Goal: Task Accomplishment & Management: Manage account settings

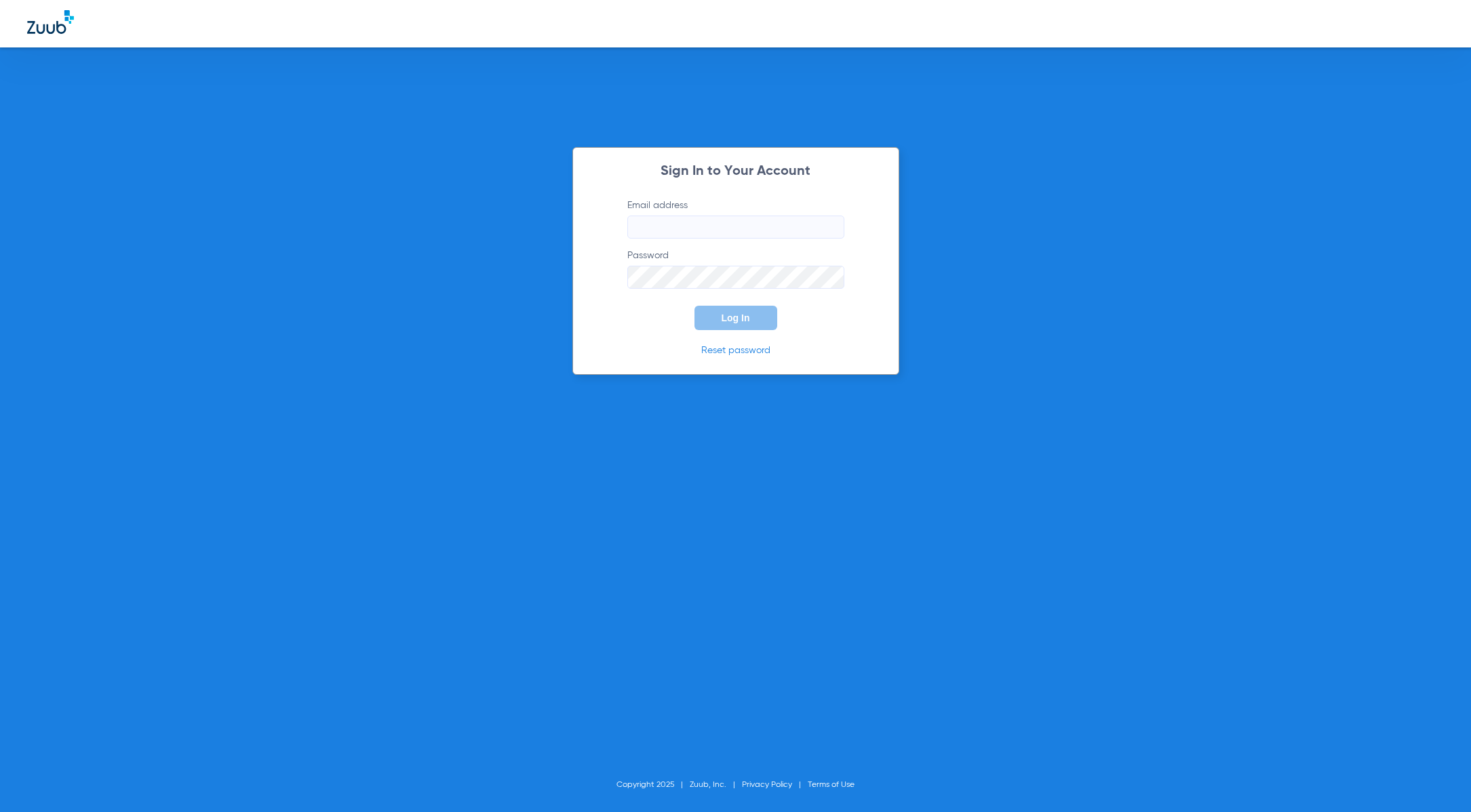
click at [711, 226] on input "Email address" at bounding box center [735, 227] width 217 height 23
type input "[EMAIL_ADDRESS][DOMAIN_NAME]"
click at [721, 326] on button "Log In" at bounding box center [735, 318] width 83 height 24
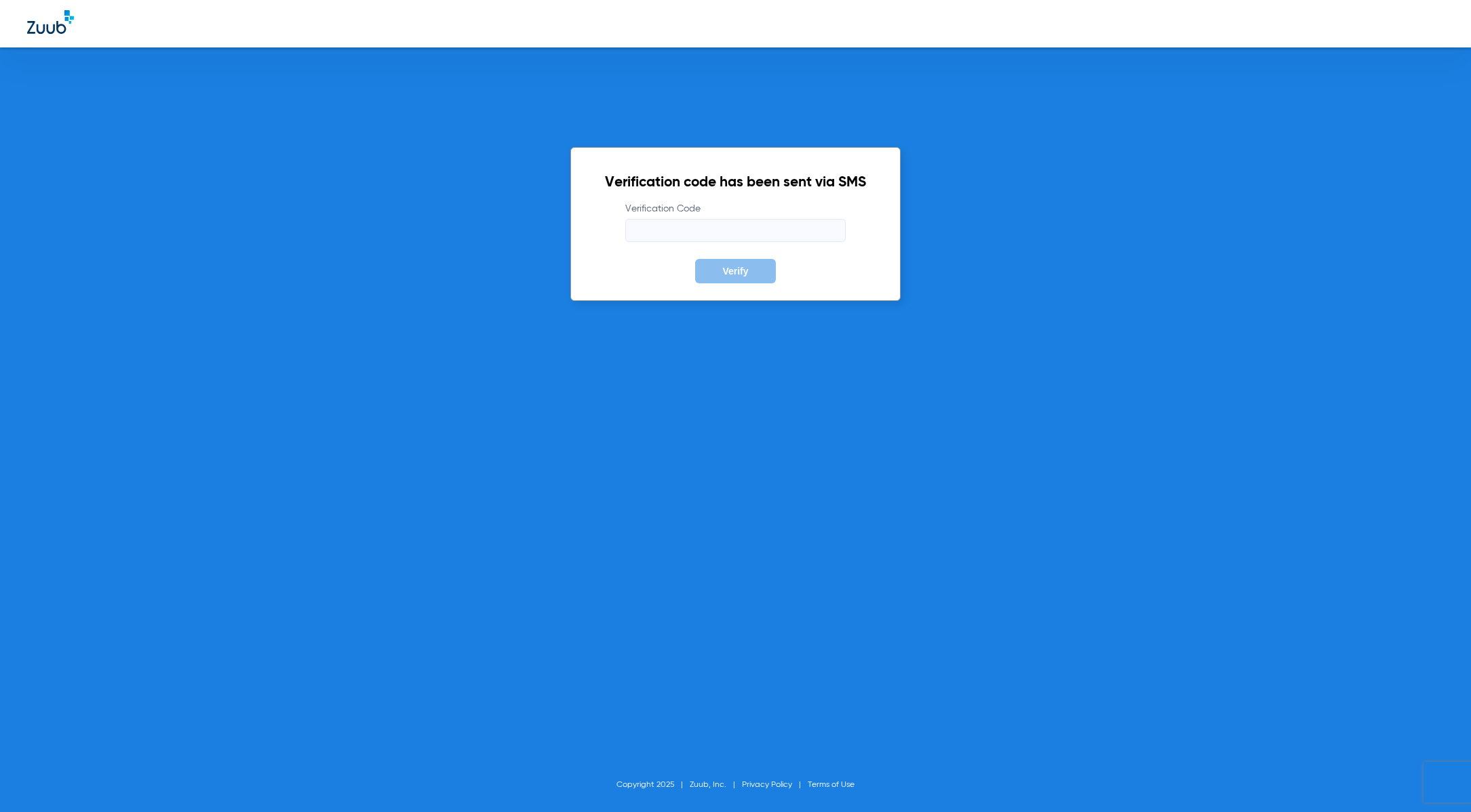
click at [652, 229] on input "Verification Code" at bounding box center [735, 230] width 221 height 23
paste input "586835"
type input "586835"
drag, startPoint x: 734, startPoint y: 274, endPoint x: 751, endPoint y: 283, distance: 19.2
click at [734, 274] on span "Verify" at bounding box center [735, 272] width 26 height 11
